Goal: Task Accomplishment & Management: Manage account settings

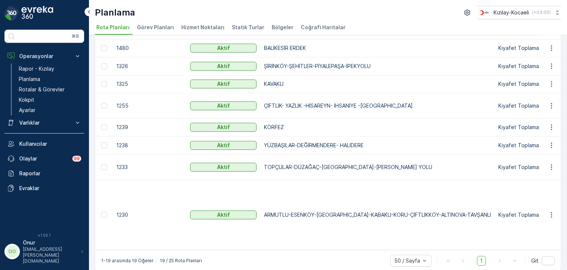
scroll to position [244, 0]
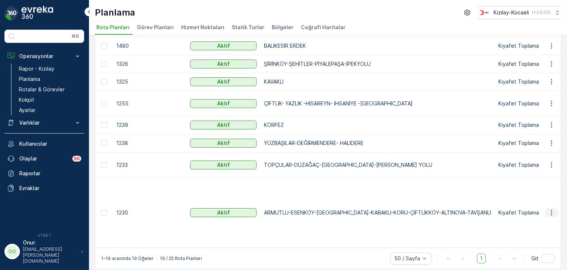
click at [549, 215] on icon "button" at bounding box center [551, 212] width 7 height 7
click at [537, 219] on span "Rota Planını Düzenle" at bounding box center [538, 222] width 51 height 7
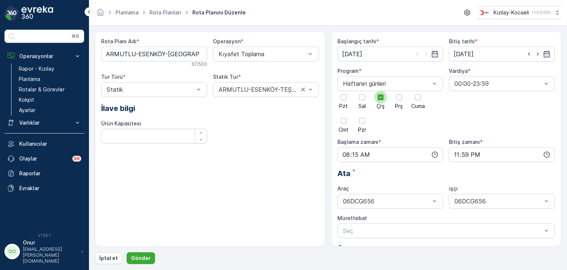
click at [383, 100] on div at bounding box center [380, 97] width 13 height 13
click at [381, 91] on input "Çrş" at bounding box center [381, 91] width 0 height 0
click at [398, 100] on div at bounding box center [399, 97] width 6 height 6
click at [399, 91] on input "Prş" at bounding box center [399, 91] width 0 height 0
click at [434, 155] on icon "button" at bounding box center [434, 154] width 7 height 7
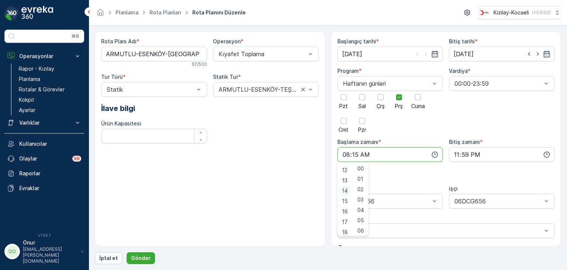
scroll to position [140, 0]
click at [346, 195] on span "16" at bounding box center [345, 193] width 6 height 7
click at [363, 184] on span "05" at bounding box center [360, 182] width 7 height 7
type input "16:05"
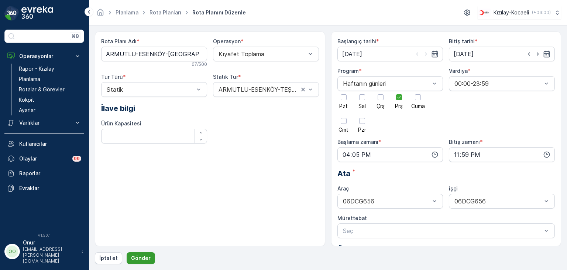
click at [141, 258] on p "Gönder" at bounding box center [141, 257] width 20 height 7
